Goal: Information Seeking & Learning: Learn about a topic

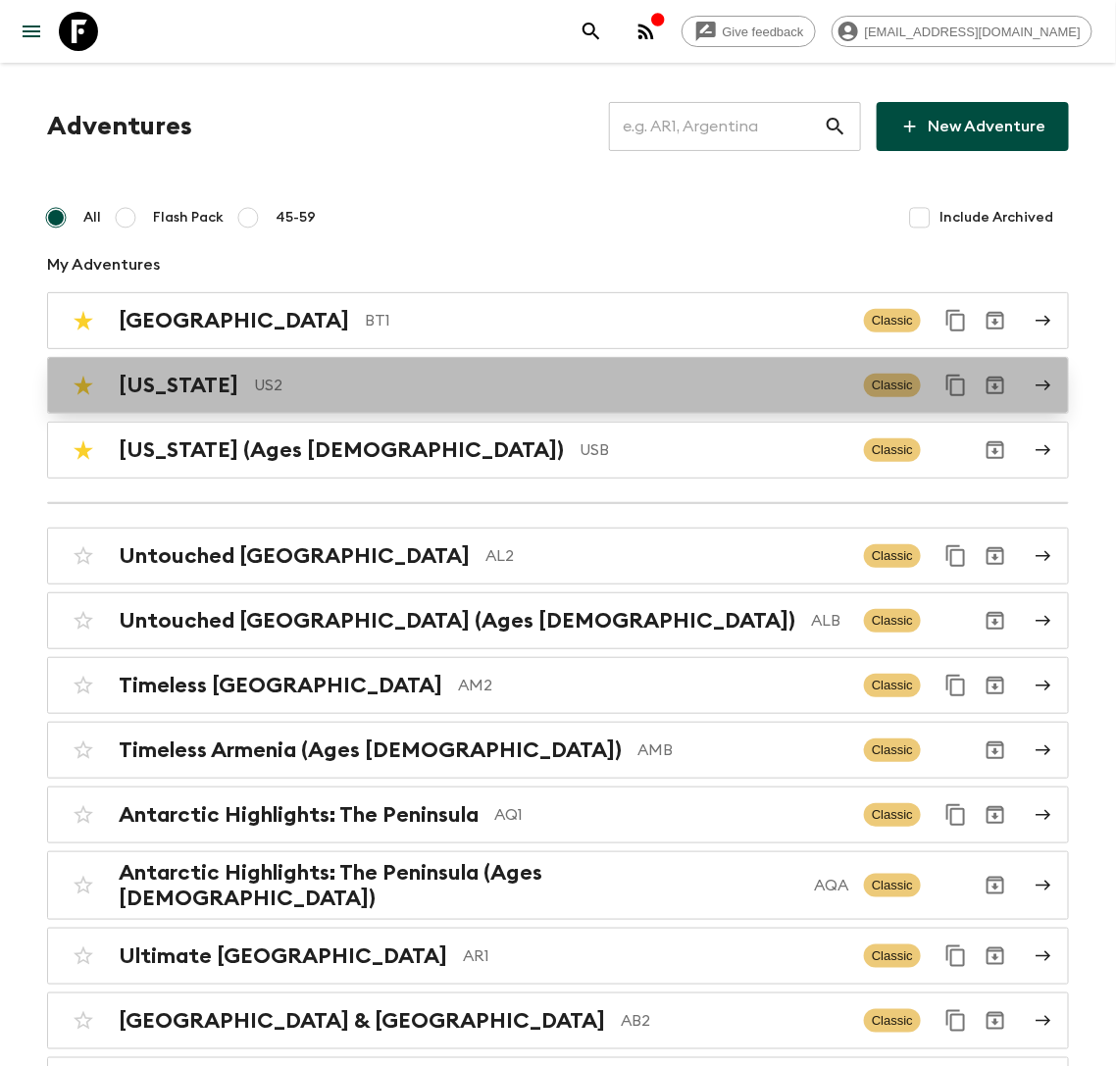
click at [269, 384] on p "US2" at bounding box center [551, 386] width 595 height 24
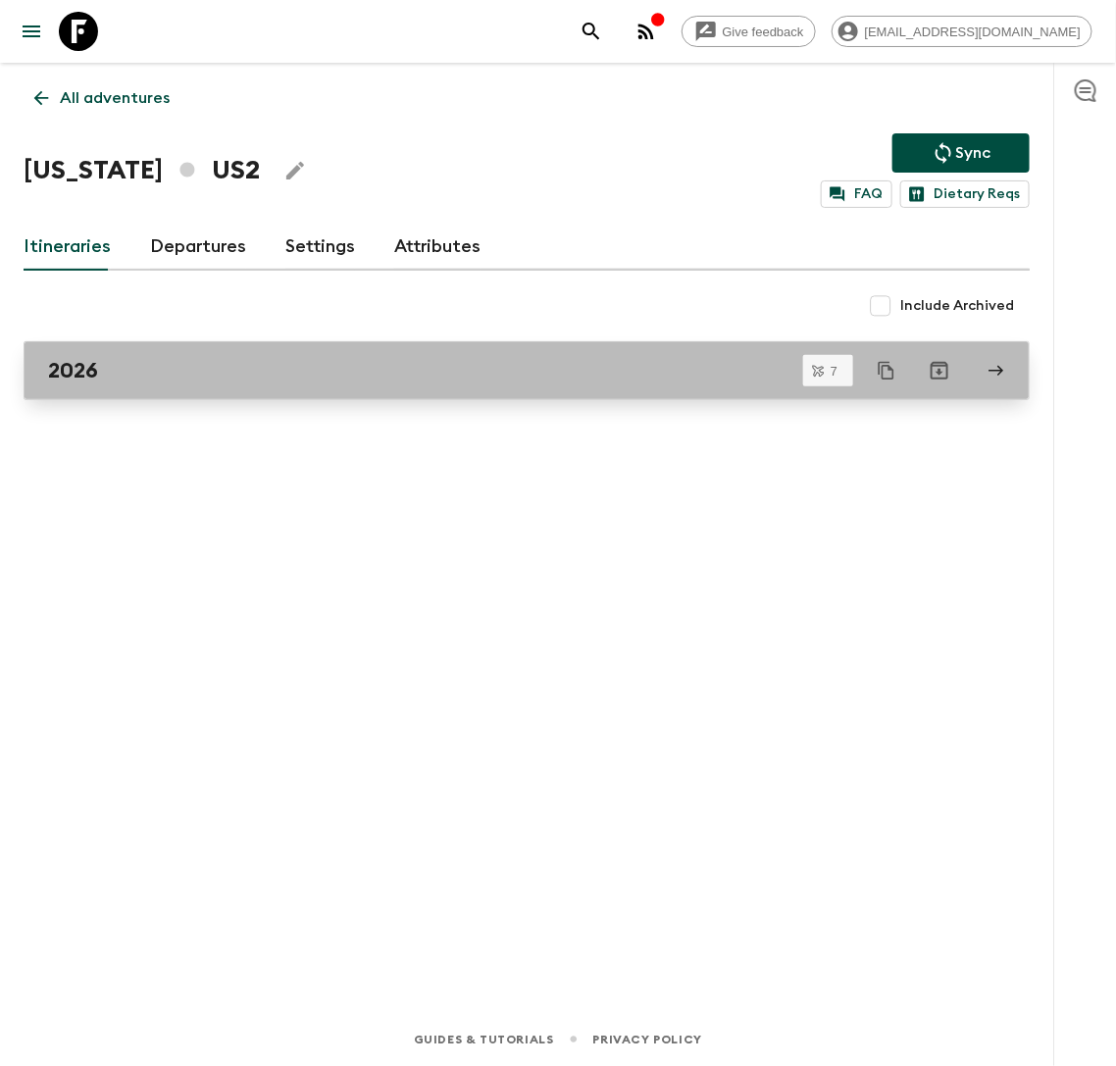
click at [178, 350] on link "2026" at bounding box center [527, 370] width 1007 height 59
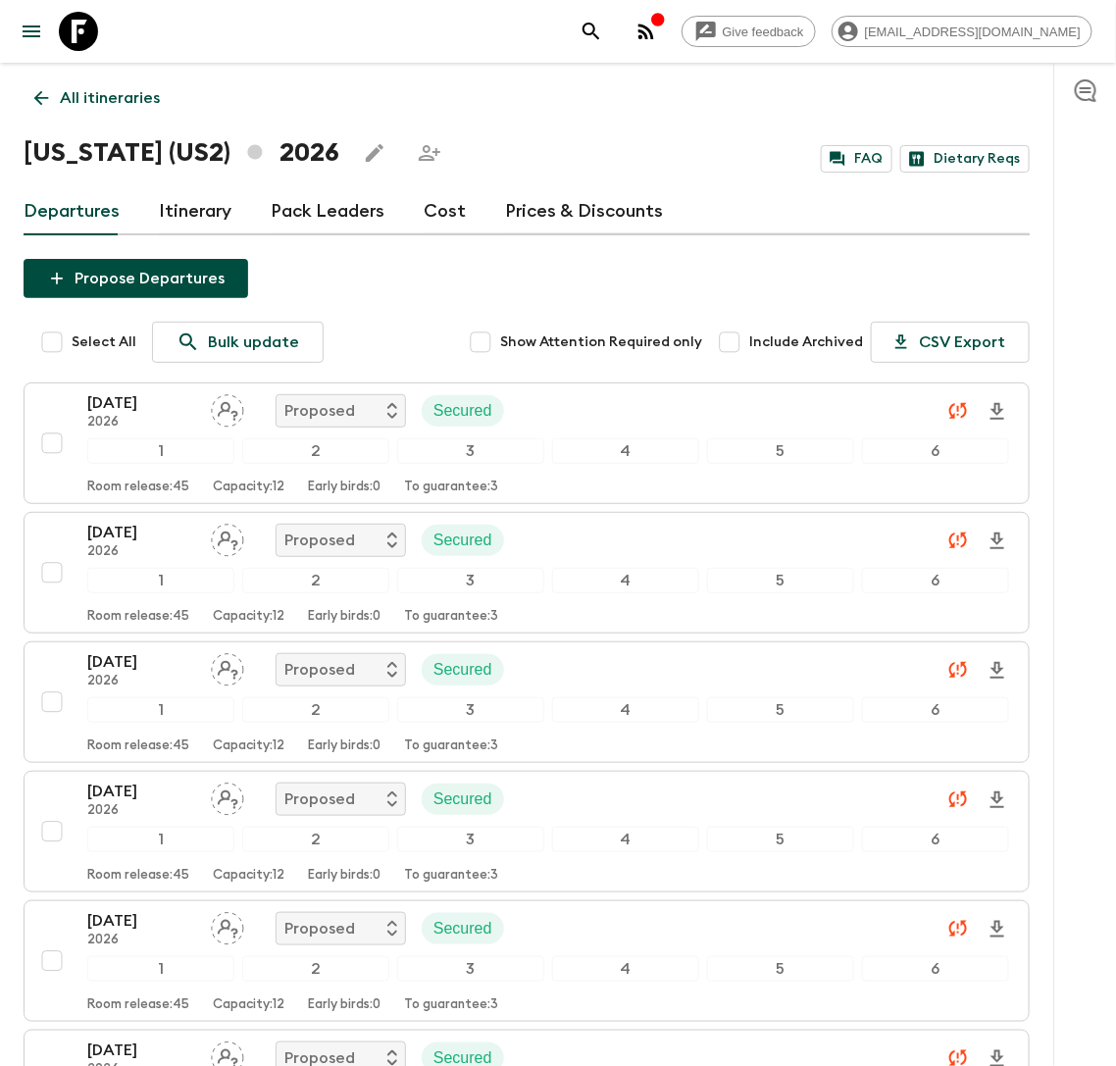
click at [447, 203] on link "Cost" at bounding box center [445, 211] width 42 height 47
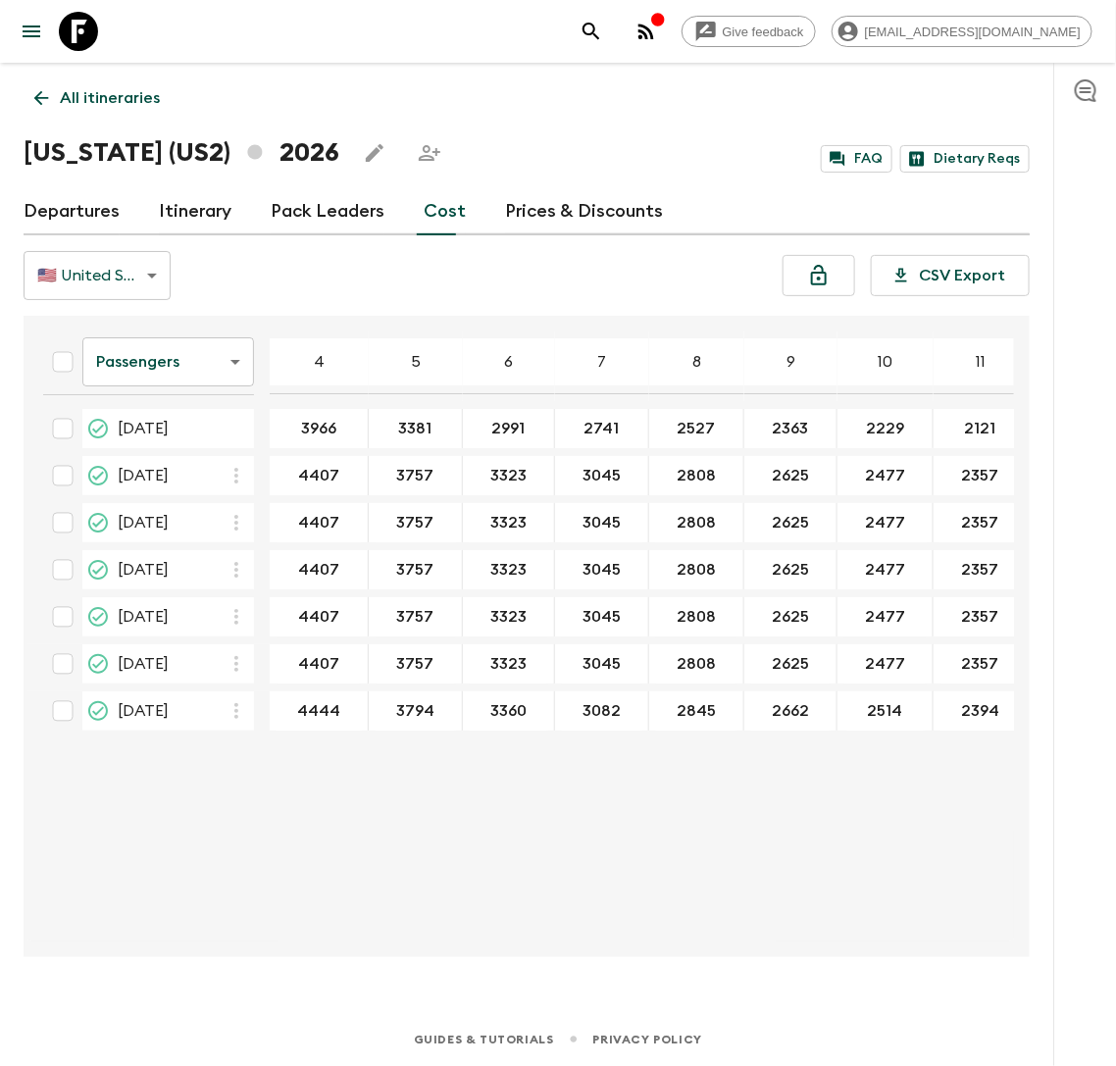
click at [244, 365] on body "Give feedback lauren.b@flashpack.com All itineraries Hawaii (US2) 2026 FAQ Diet…" at bounding box center [558, 533] width 1116 height 1066
click at [208, 470] on li "Mandatory" at bounding box center [168, 472] width 172 height 31
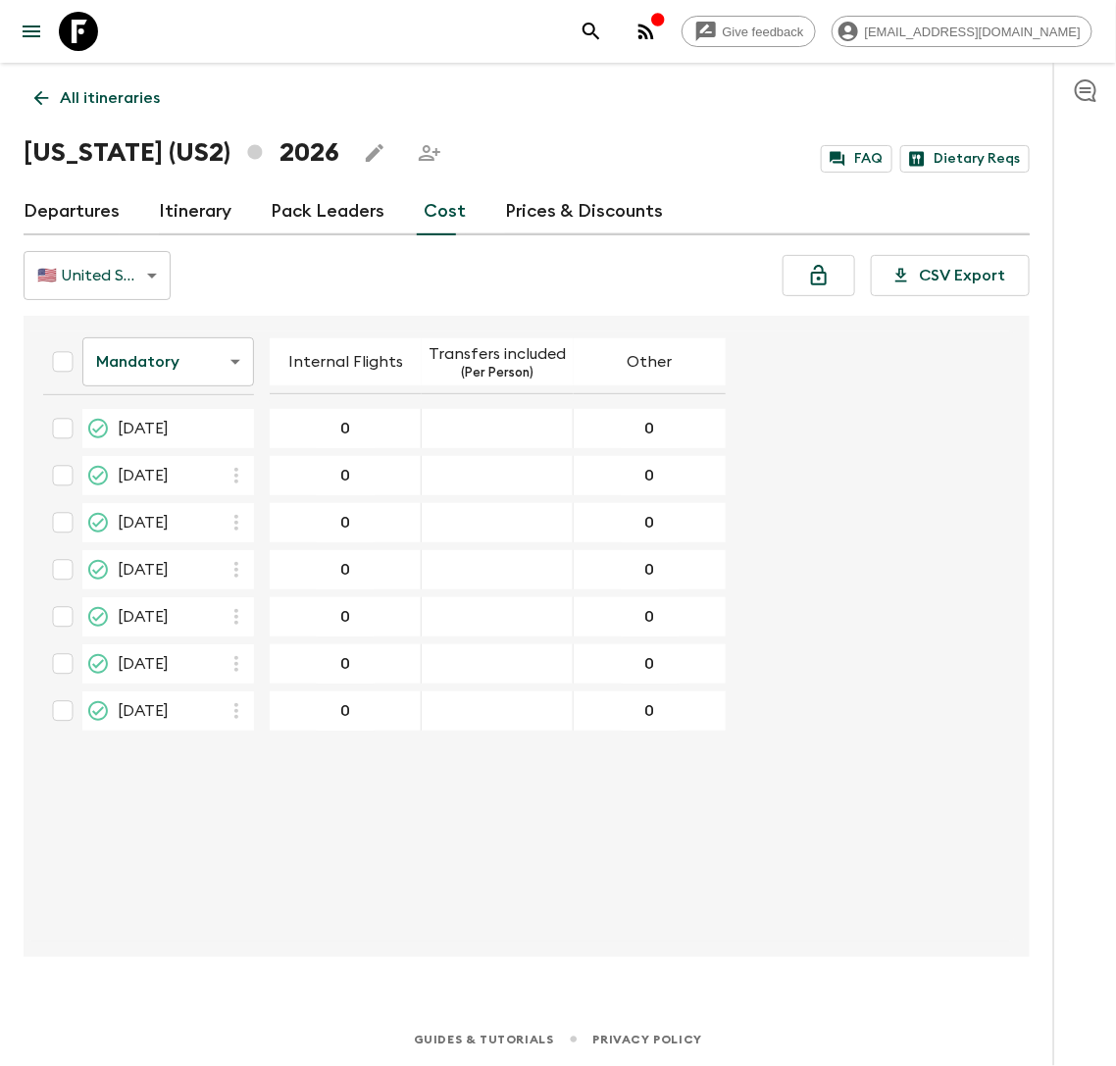
click at [215, 367] on body "Give feedback lauren.b@flashpack.com All itineraries Hawaii (US2) 2026 FAQ Diet…" at bounding box center [558, 533] width 1116 height 1066
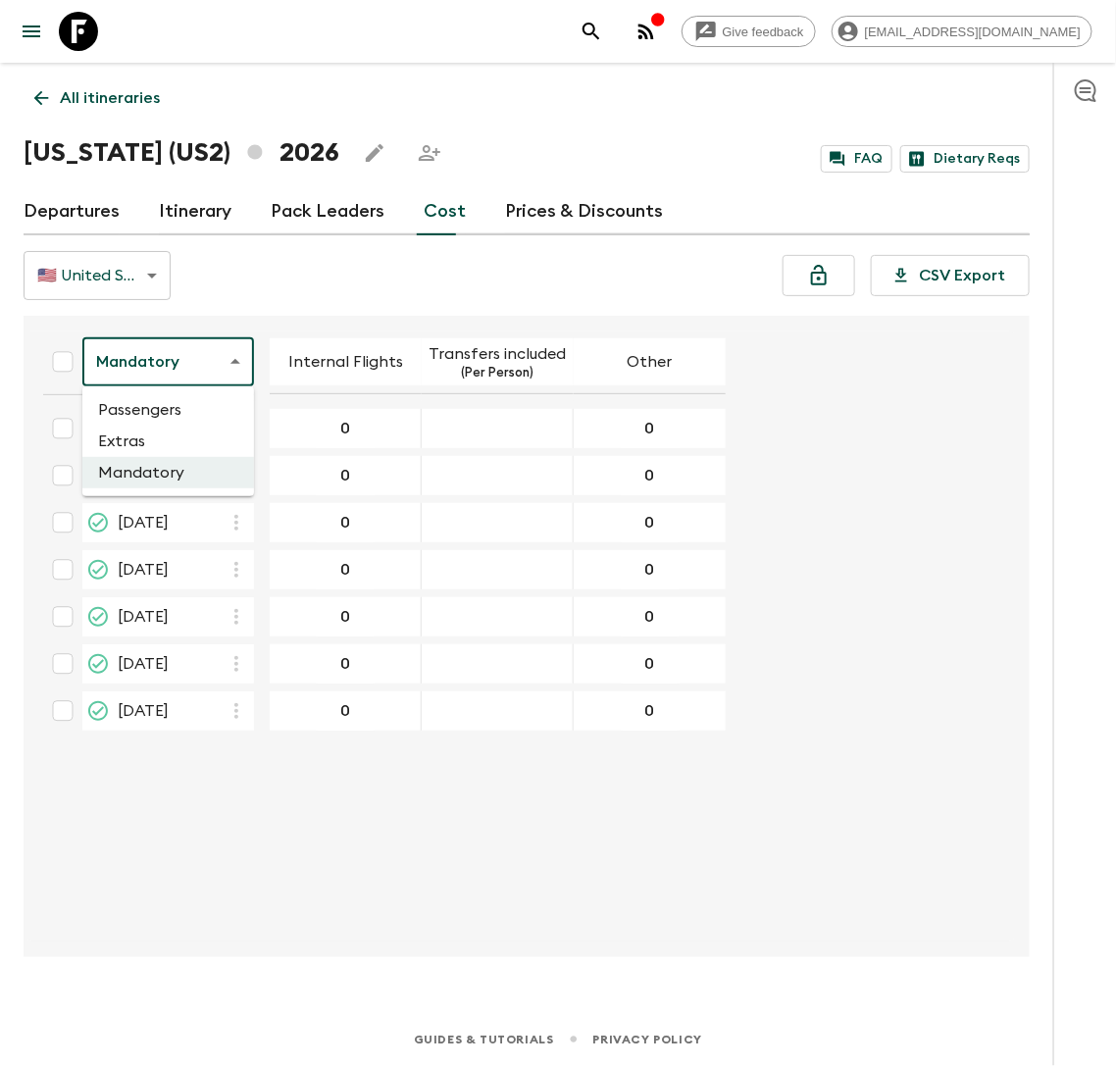
click at [174, 415] on li "Passengers" at bounding box center [168, 409] width 172 height 31
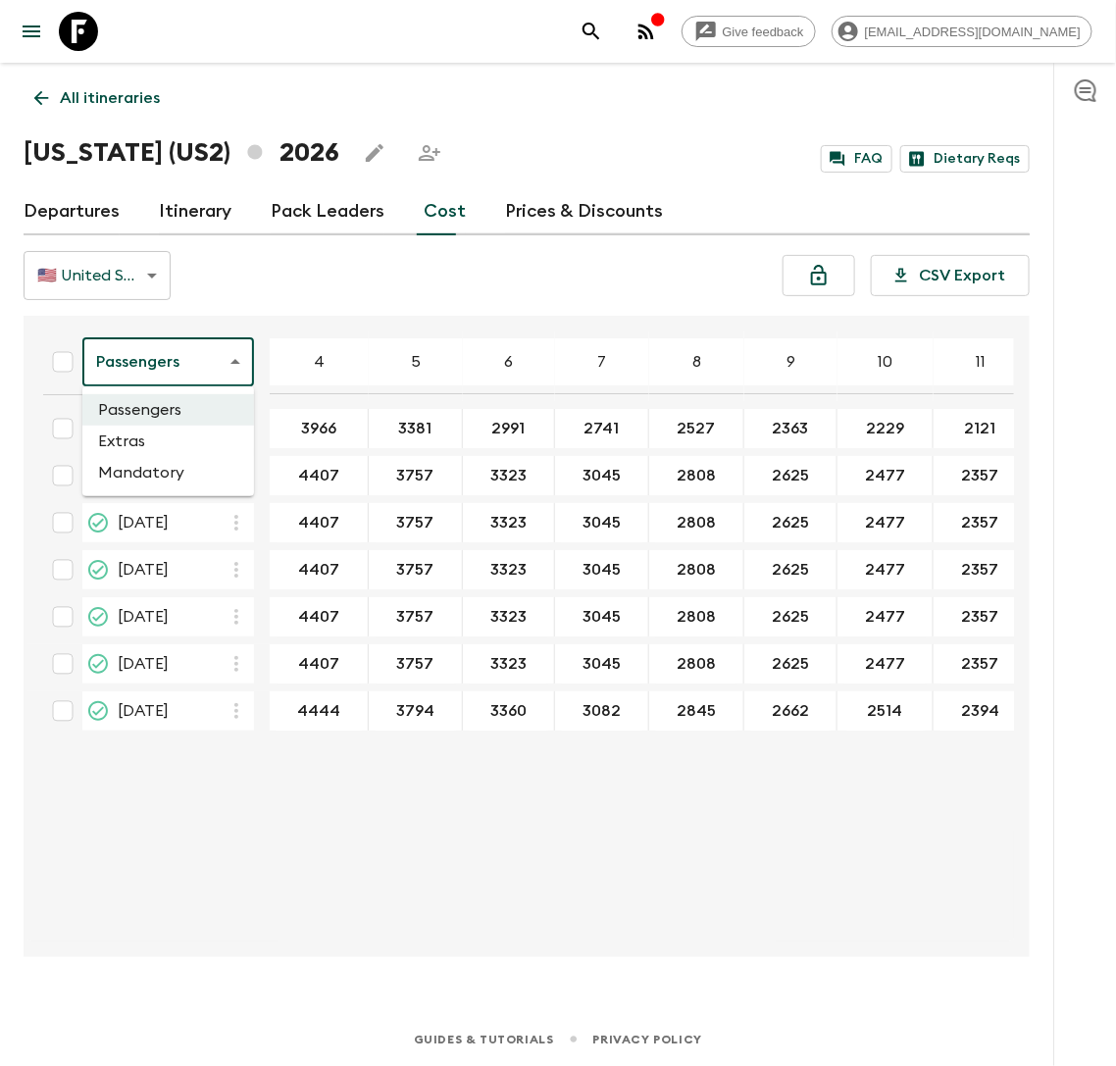
click at [213, 371] on body "Give feedback lauren.b@flashpack.com All itineraries Hawaii (US2) 2026 FAQ Diet…" at bounding box center [558, 533] width 1116 height 1066
click at [189, 472] on li "Mandatory" at bounding box center [168, 472] width 172 height 31
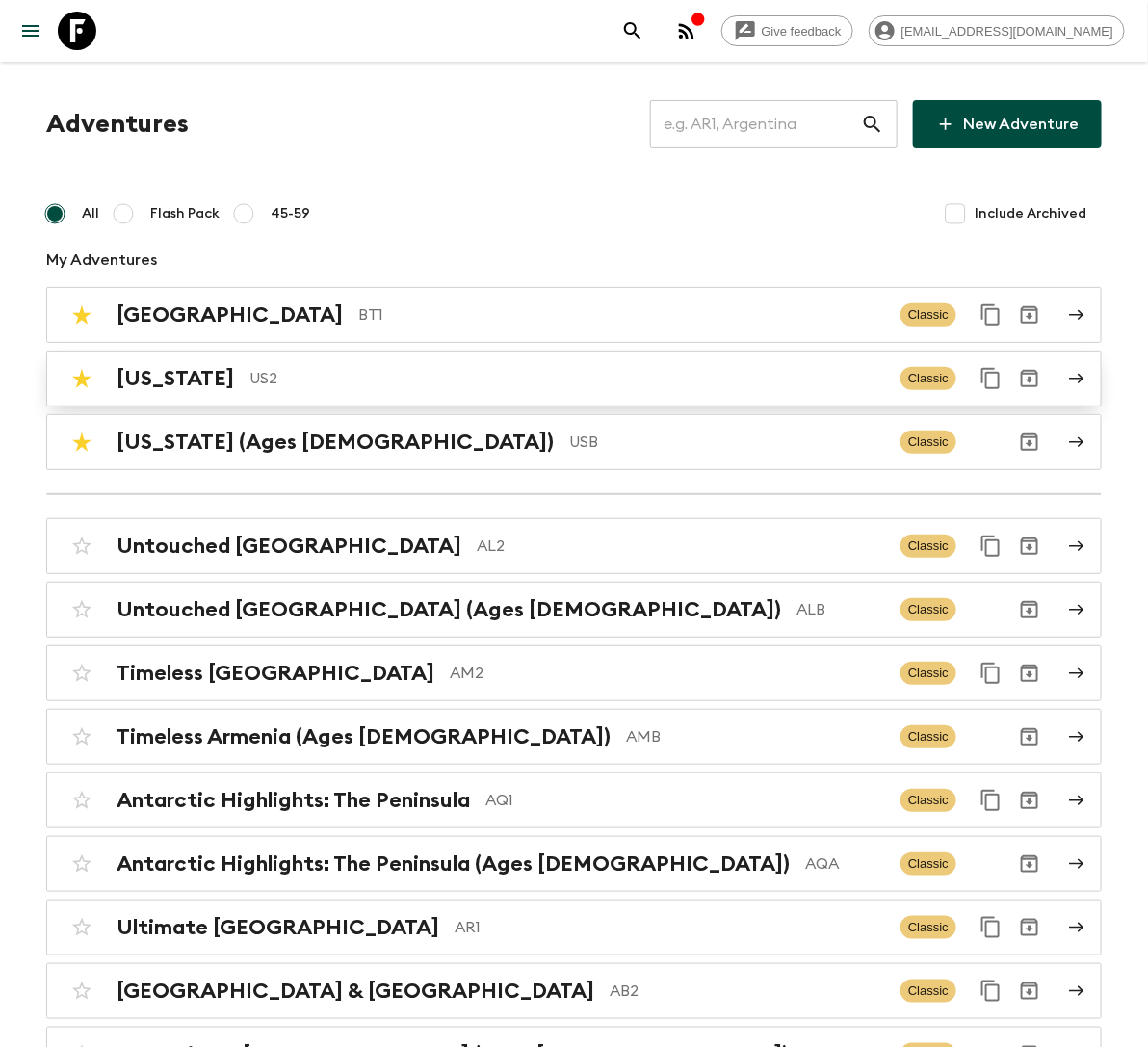
click at [354, 380] on p "US2" at bounding box center [568, 379] width 636 height 24
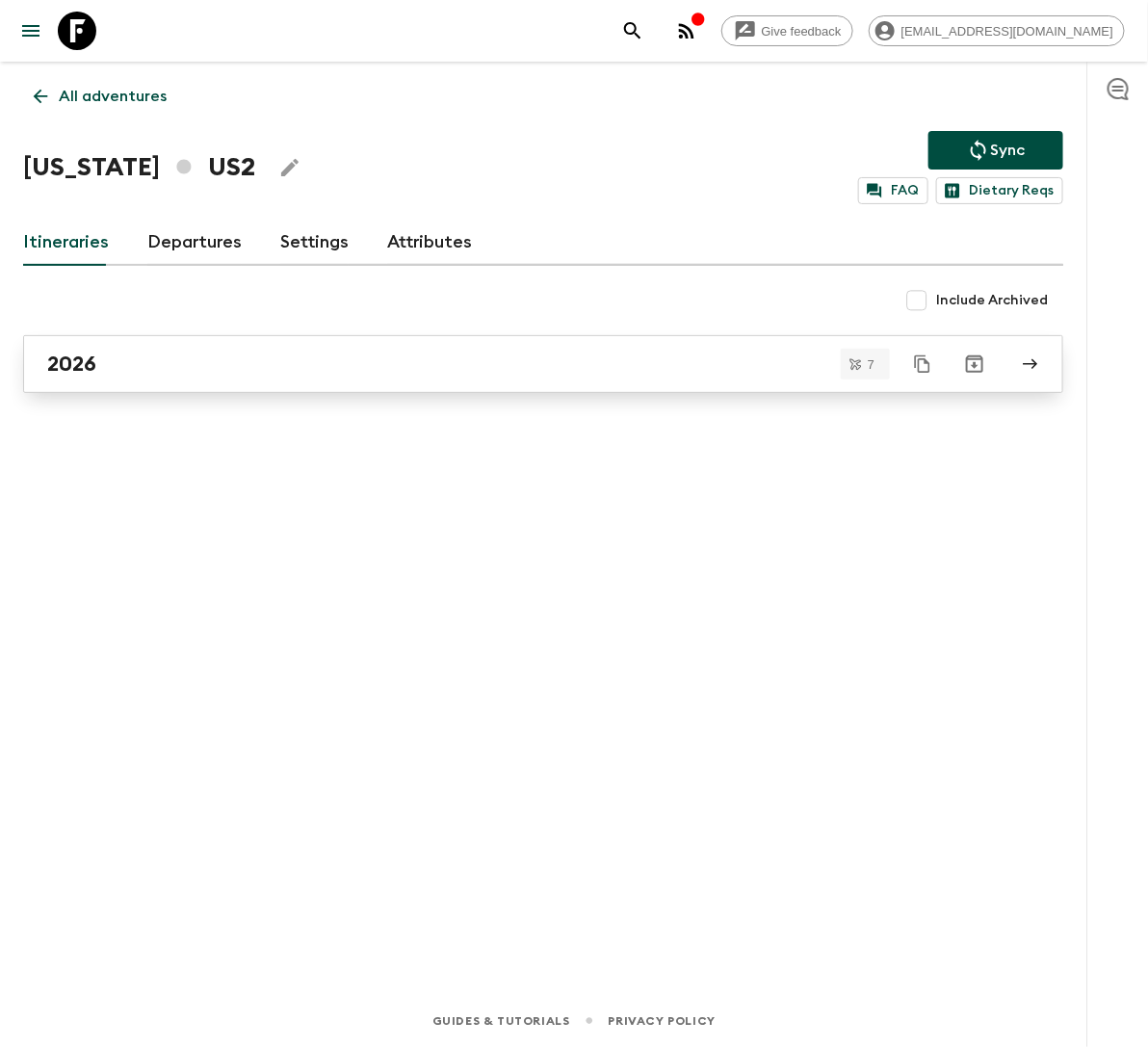
click at [173, 389] on link "2026" at bounding box center [544, 363] width 1041 height 58
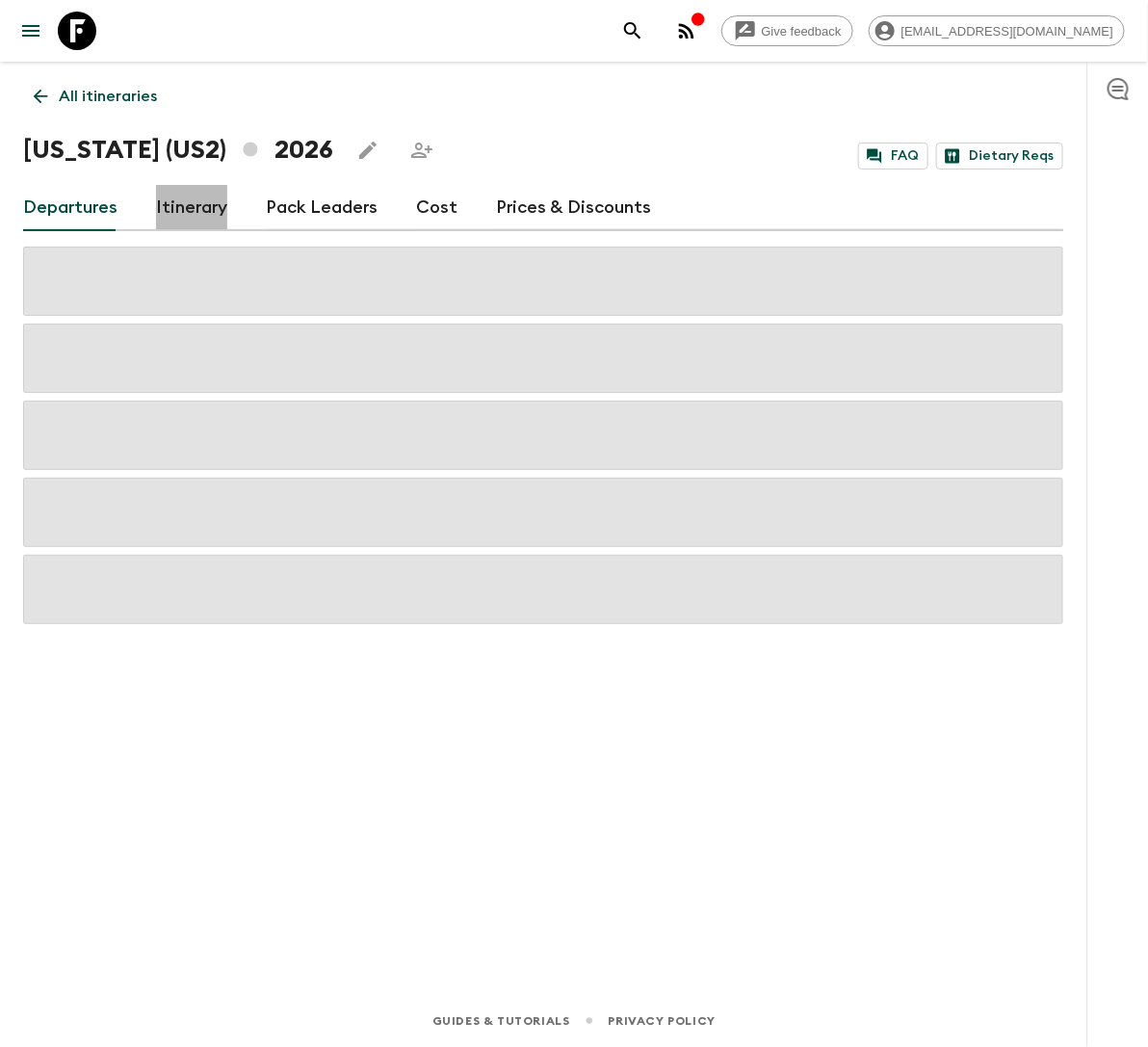
click at [199, 208] on link "Itinerary" at bounding box center [191, 207] width 72 height 46
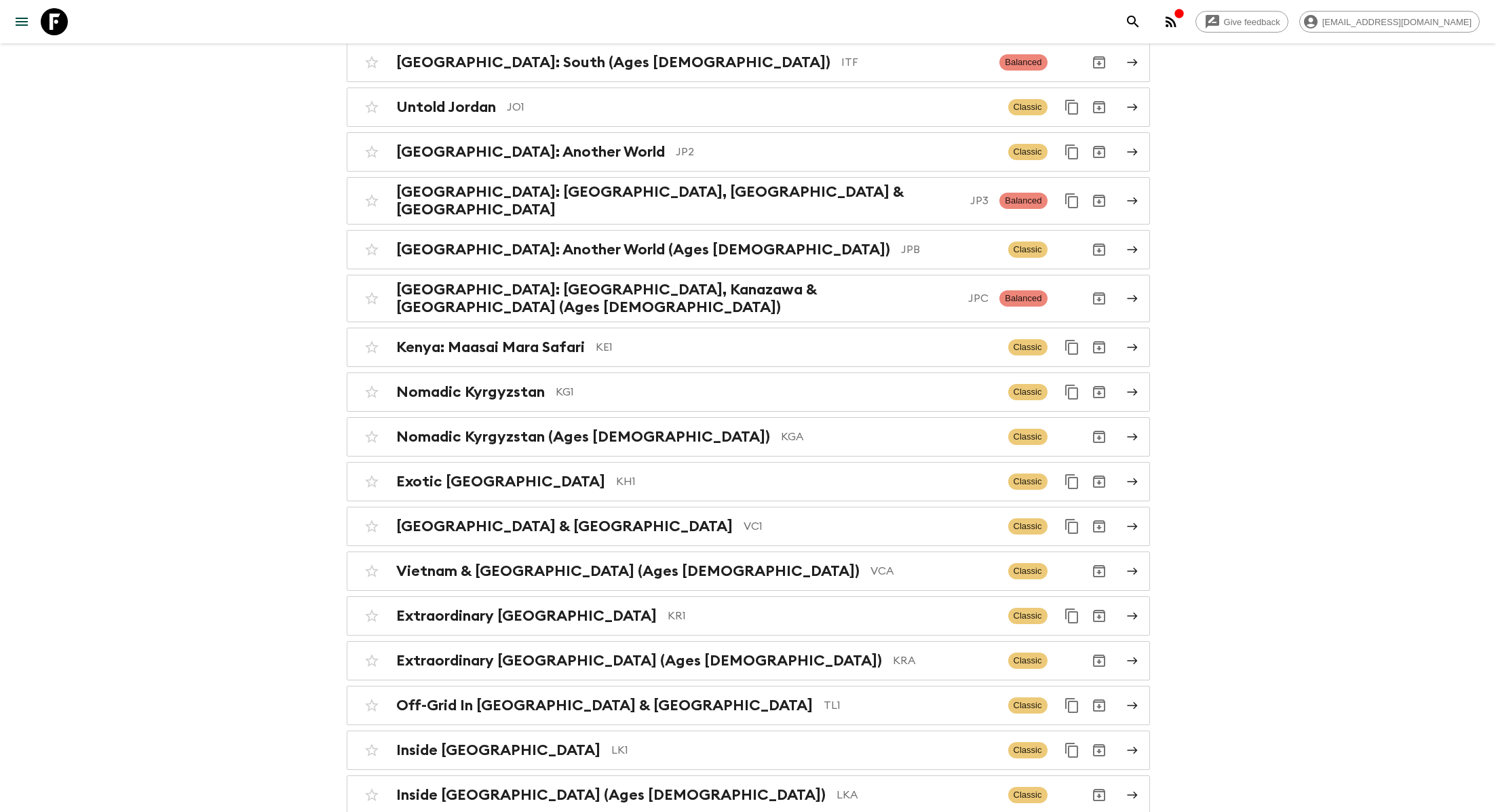
scroll to position [3382, 0]
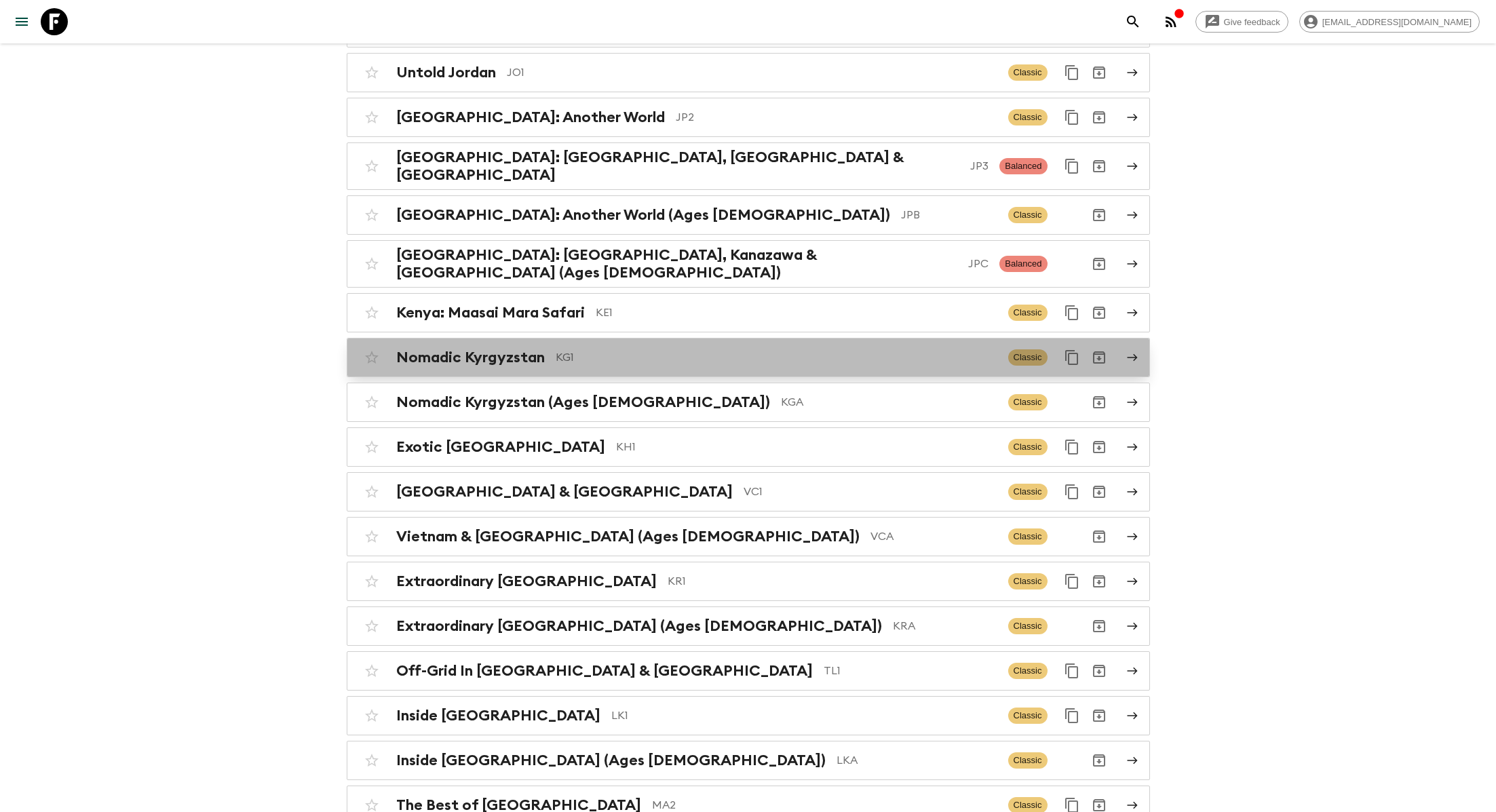
click at [517, 349] on h2 "Nomadic Kyrgyzstan" at bounding box center [470, 358] width 149 height 18
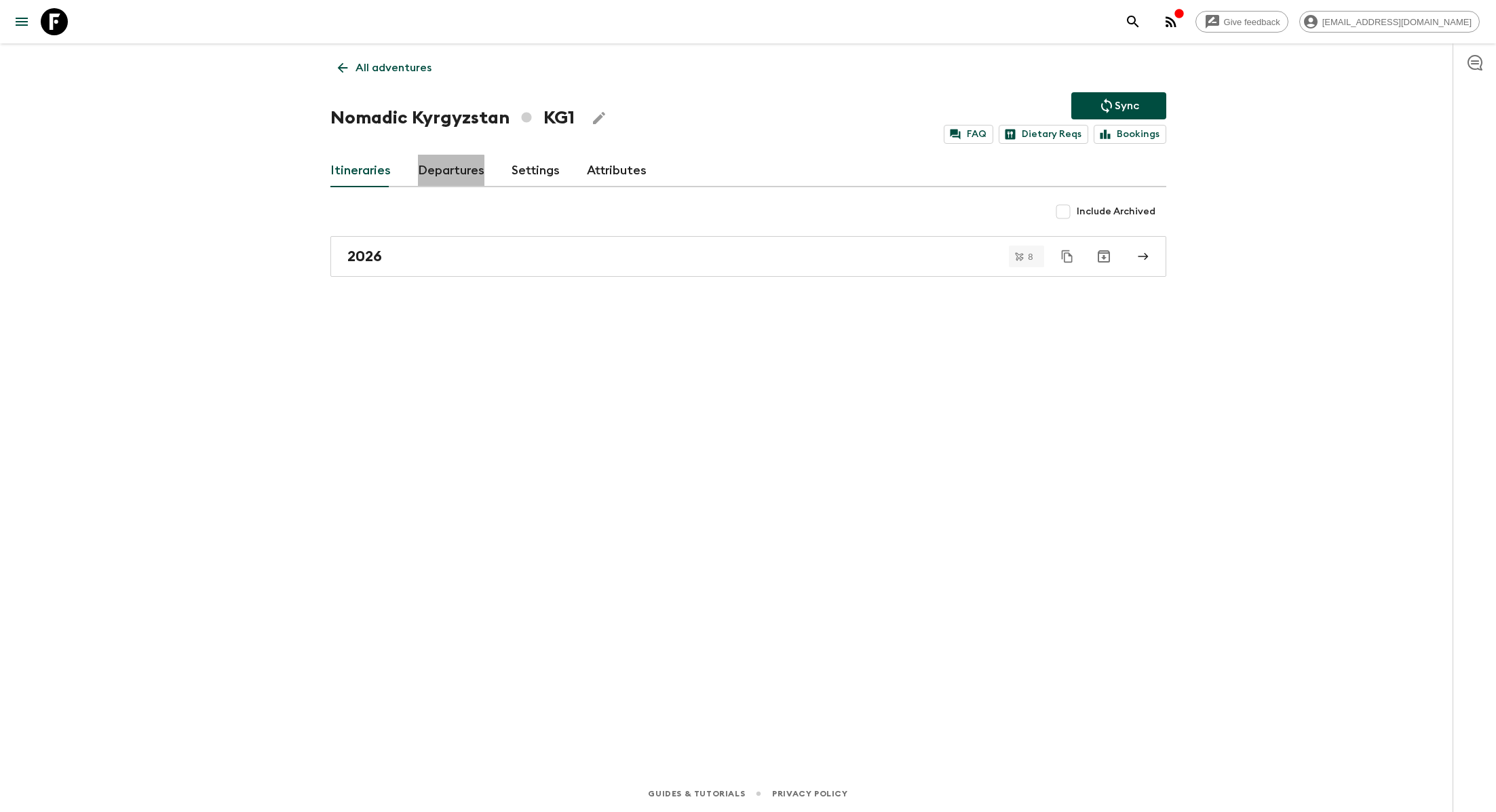
click at [443, 181] on link "Departures" at bounding box center [451, 171] width 66 height 33
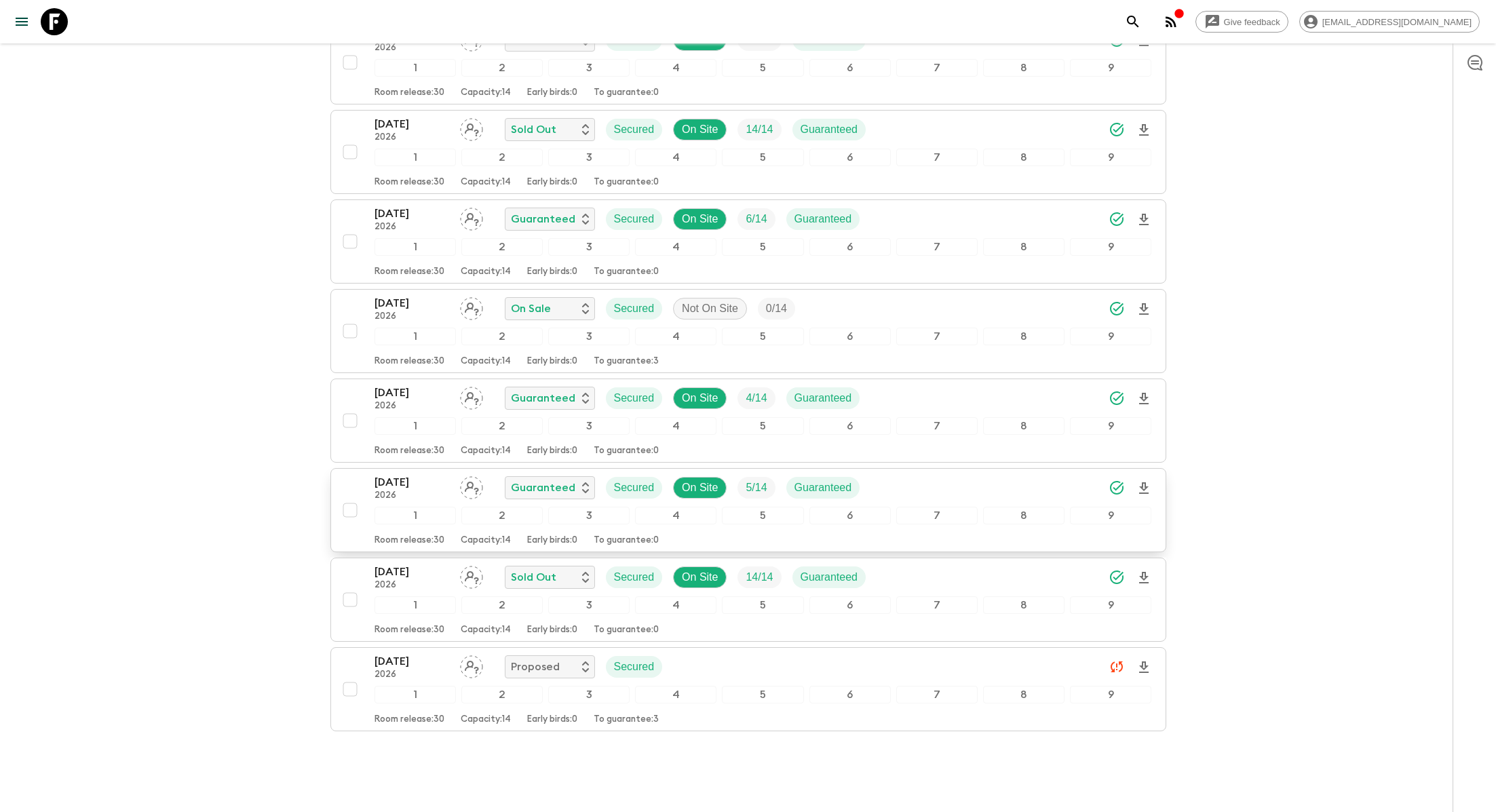
scroll to position [305, 0]
